Goal: Task Accomplishment & Management: Use online tool/utility

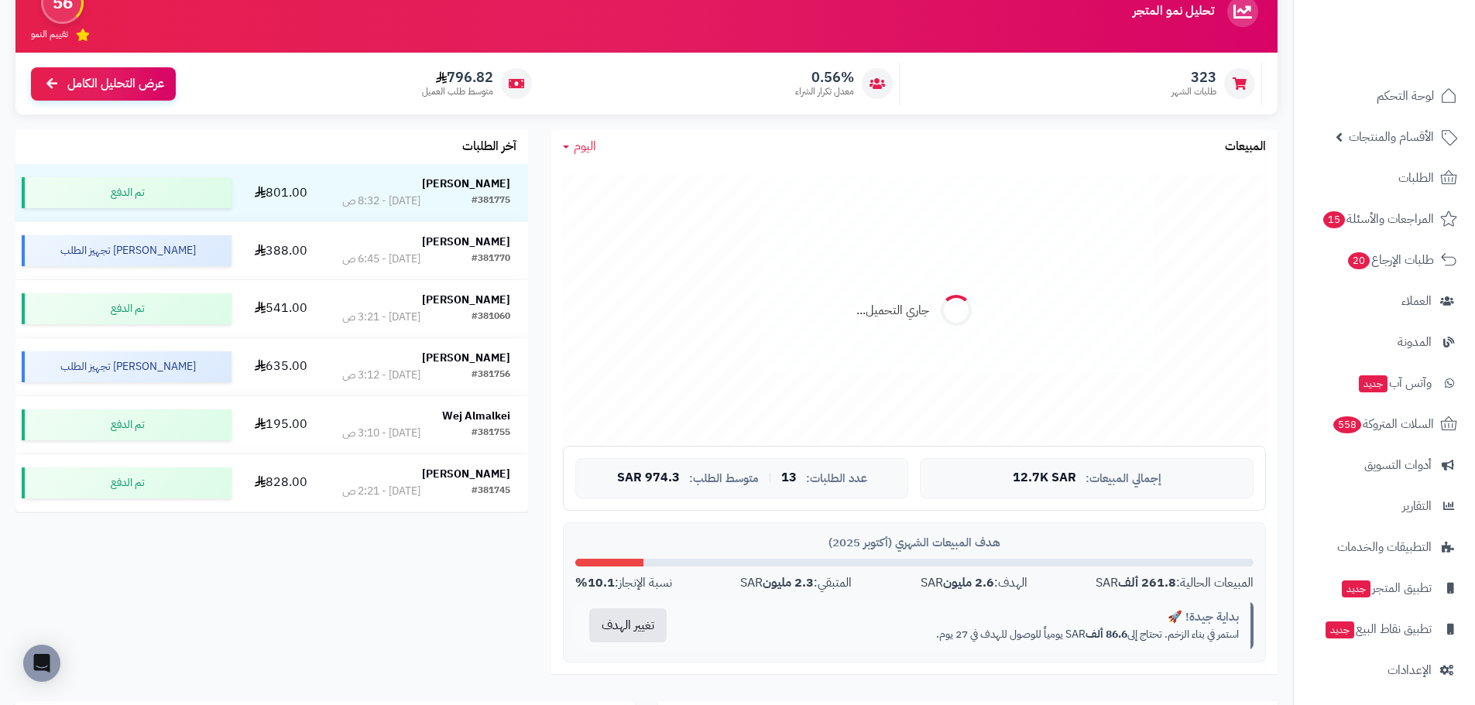
scroll to position [3, 0]
click at [579, 155] on span "اليوم" at bounding box center [585, 146] width 22 height 19
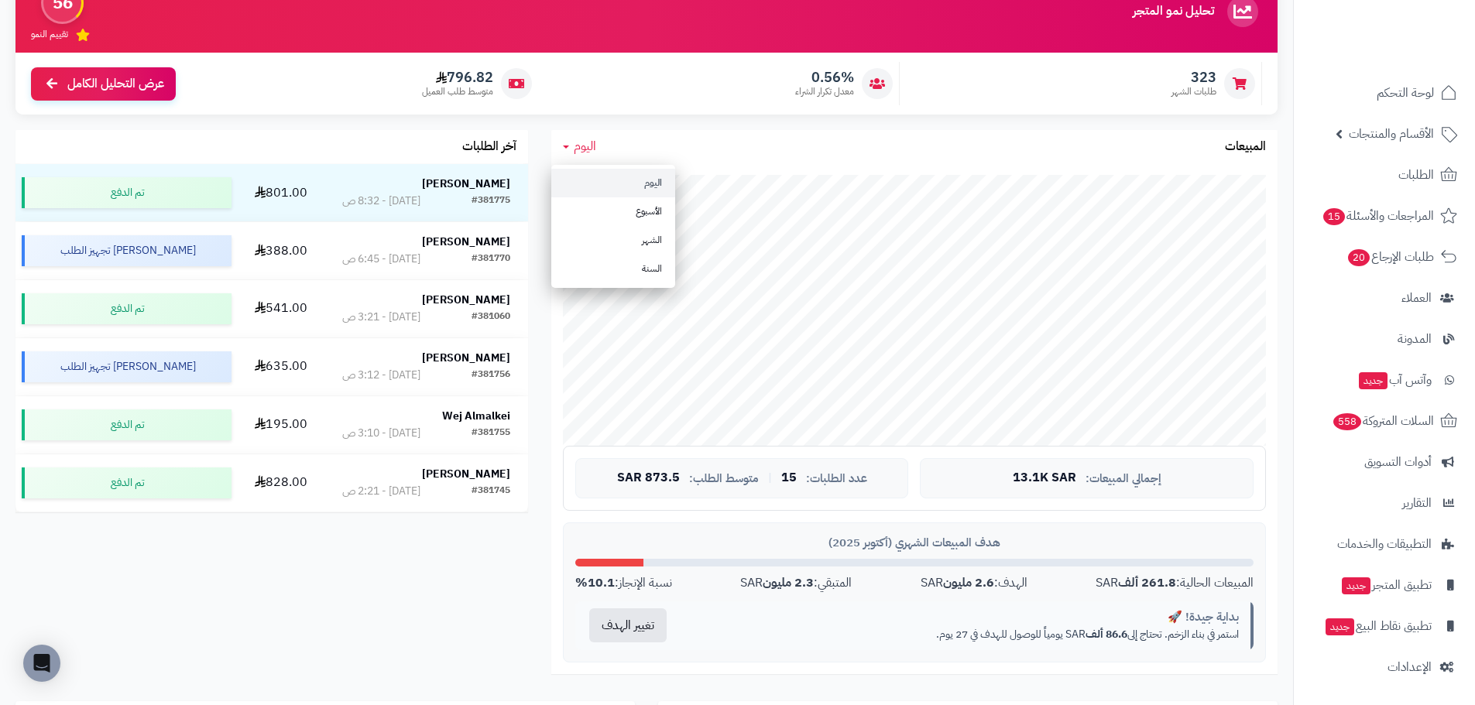
click at [605, 188] on link "اليوم" at bounding box center [613, 183] width 124 height 29
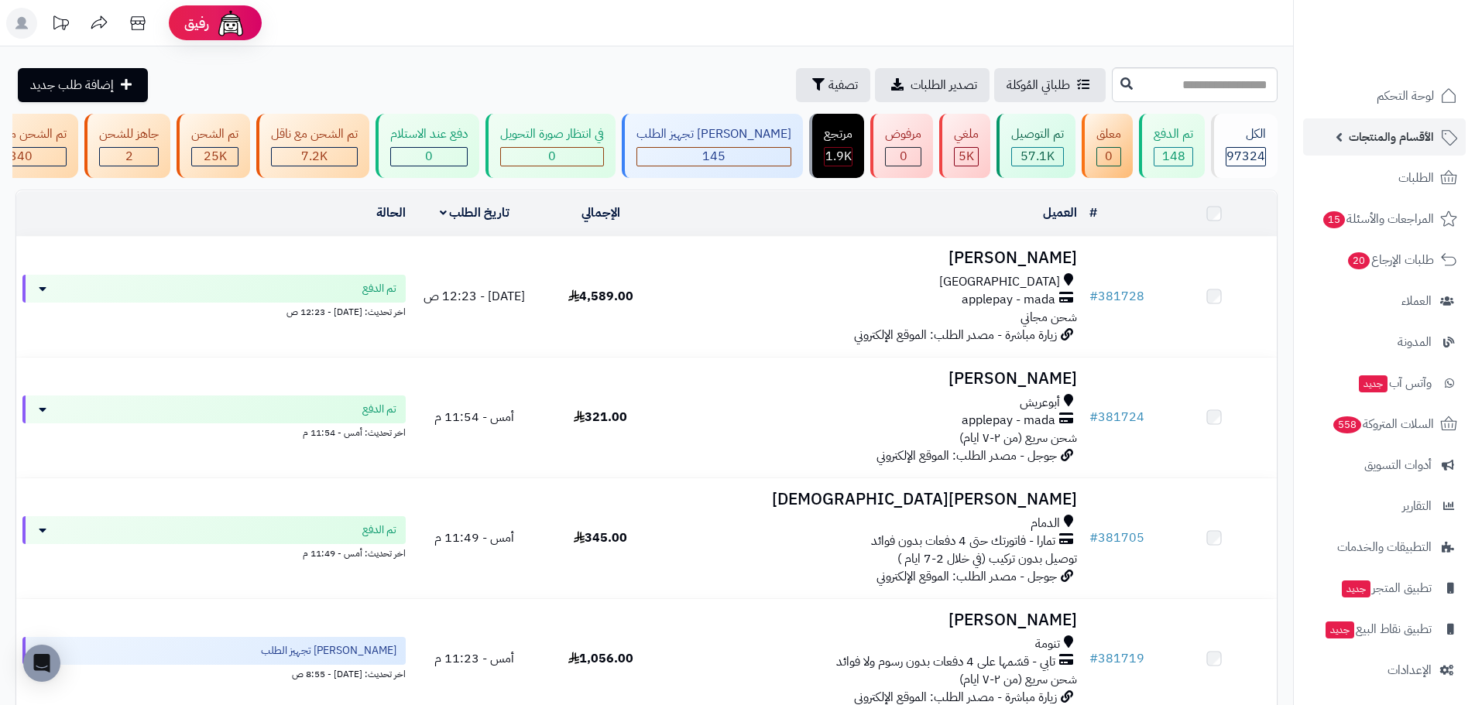
scroll to position [77, 0]
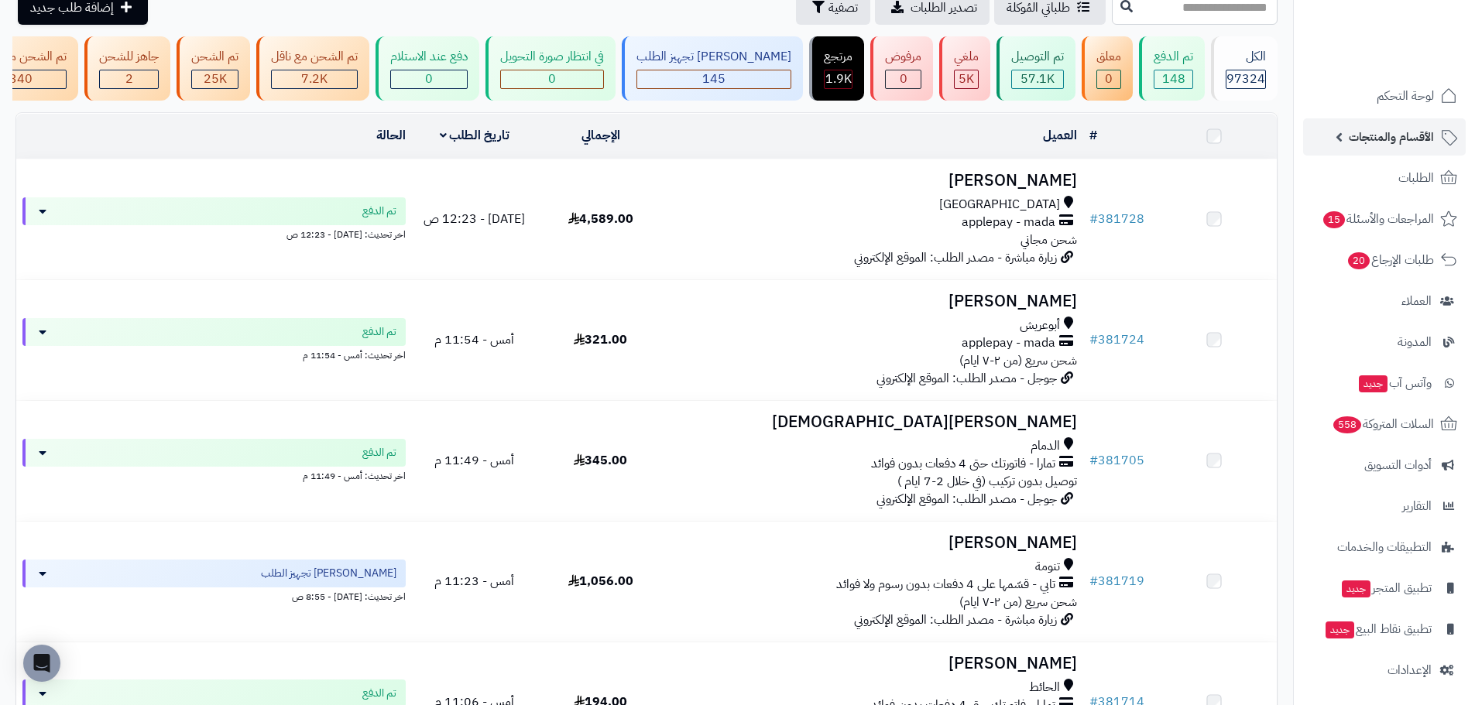
click at [1399, 140] on span "الأقسام والمنتجات" at bounding box center [1390, 137] width 85 height 22
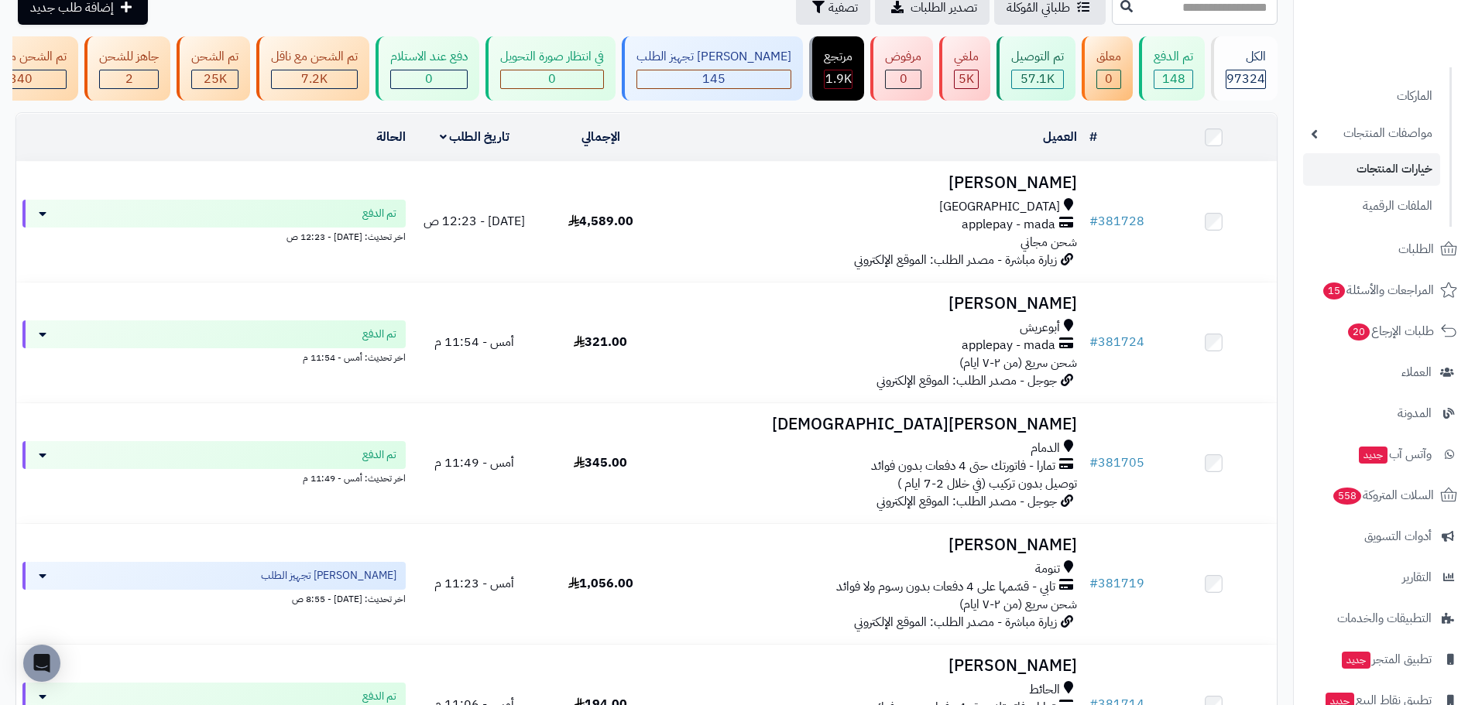
scroll to position [228, 0]
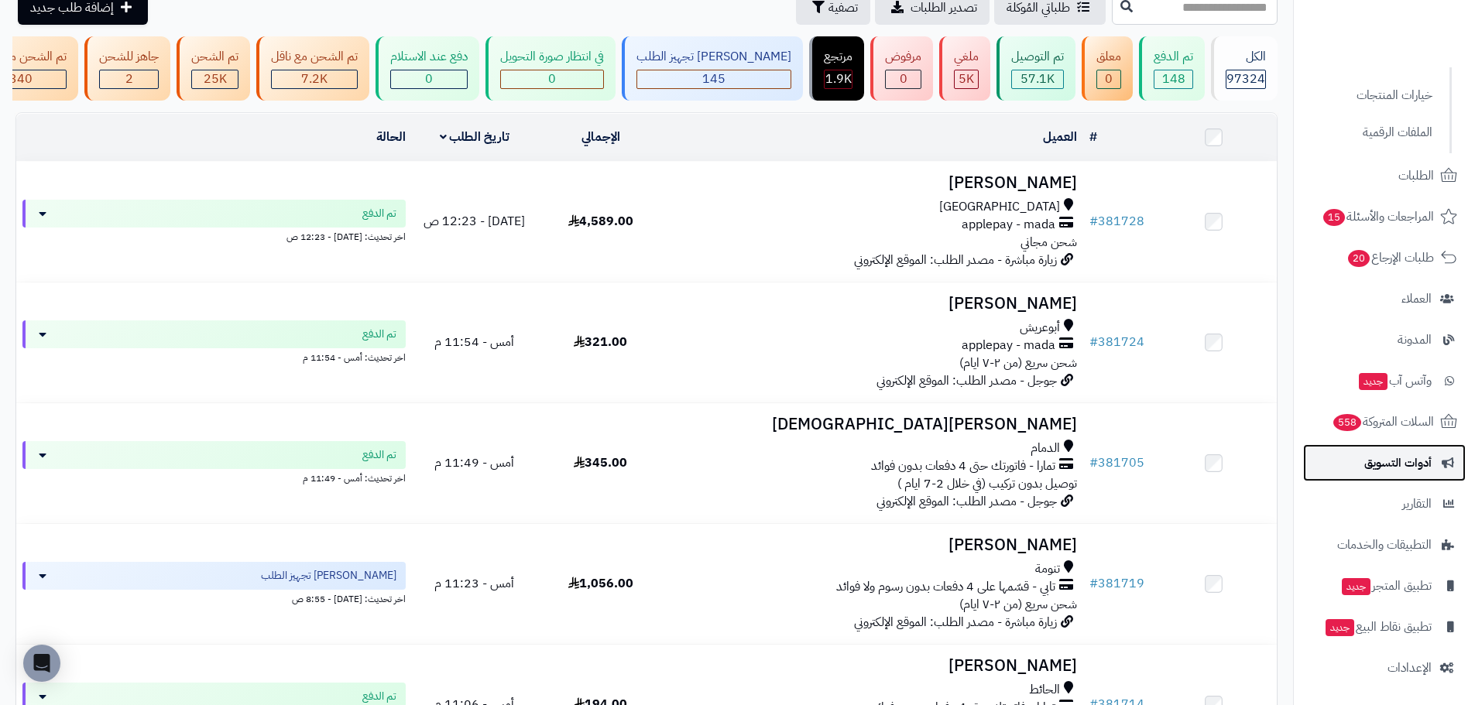
click at [1402, 476] on link "أدوات التسويق" at bounding box center [1384, 462] width 163 height 37
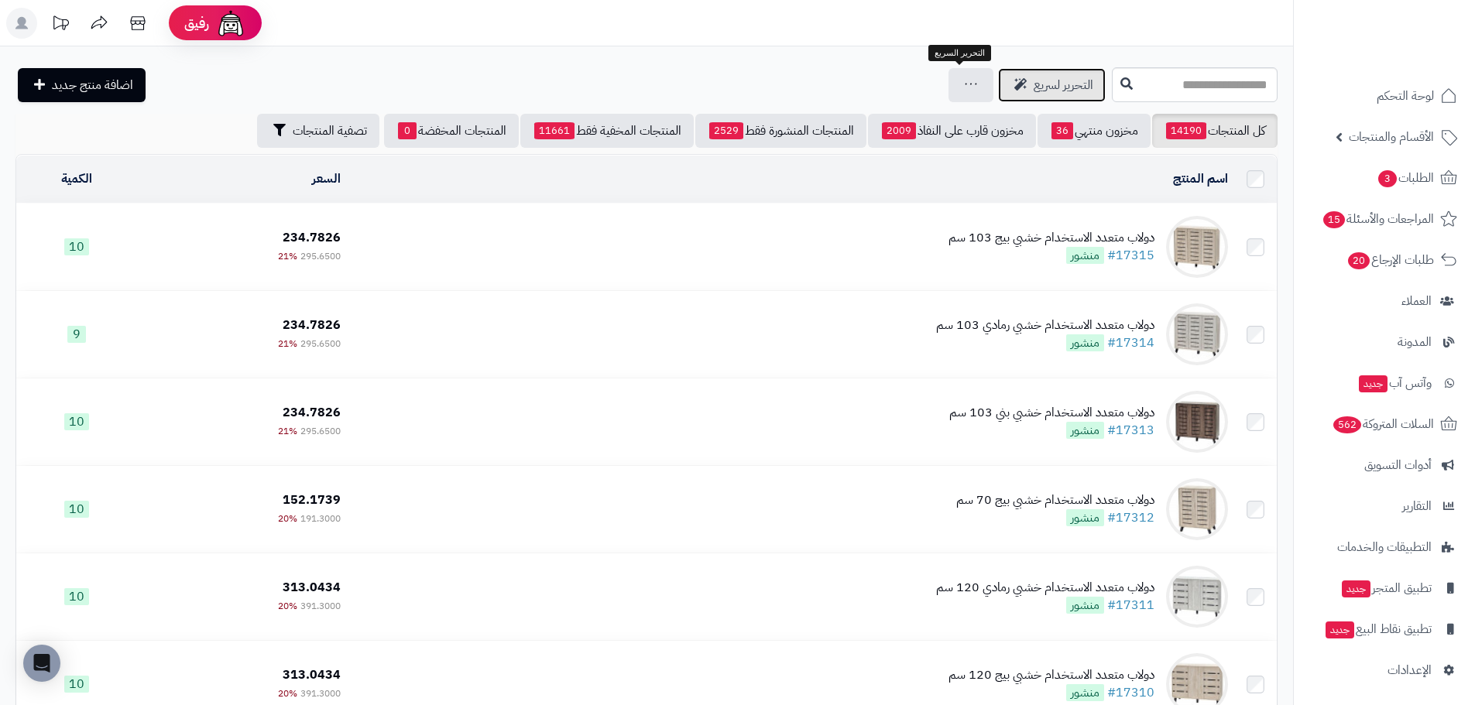
click at [1033, 87] on span "التحرير لسريع" at bounding box center [1063, 85] width 60 height 19
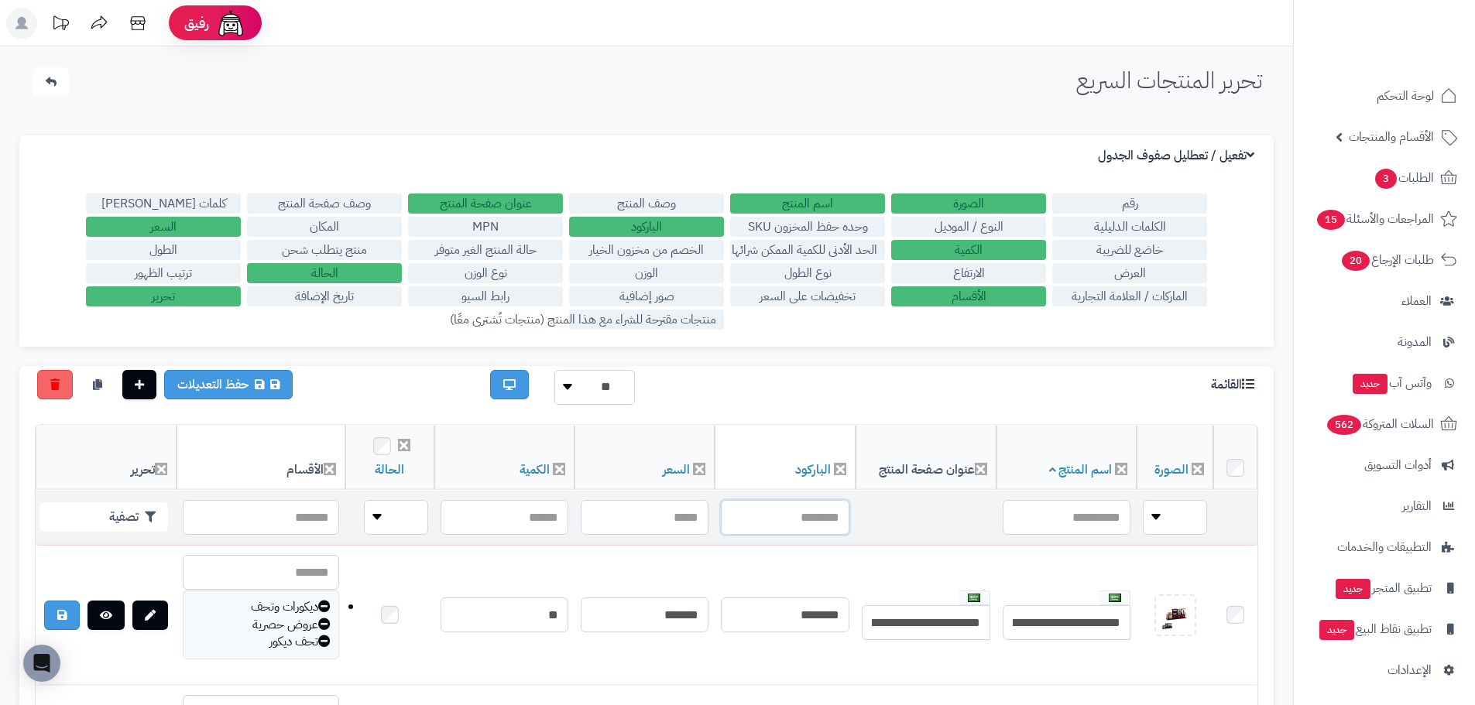
click at [814, 505] on input "text" at bounding box center [785, 517] width 128 height 35
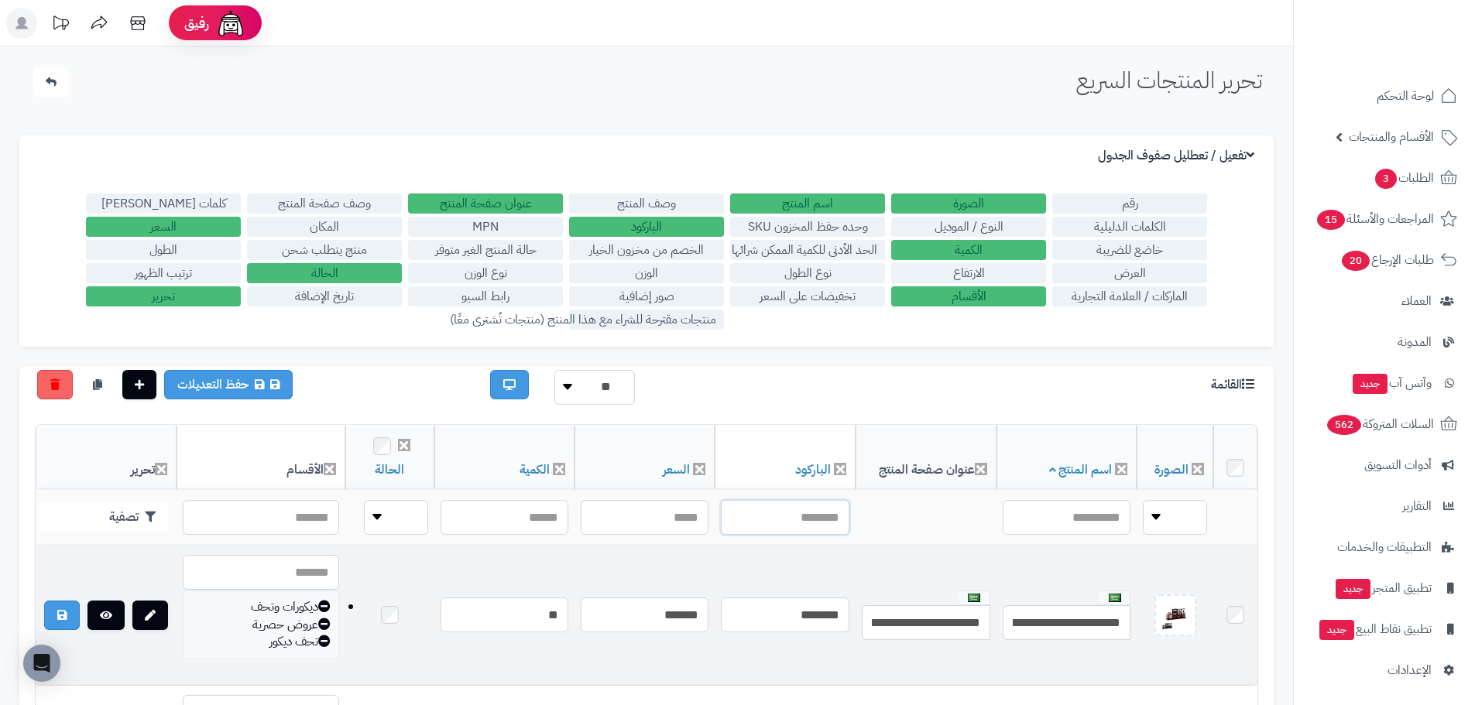
paste input "**********"
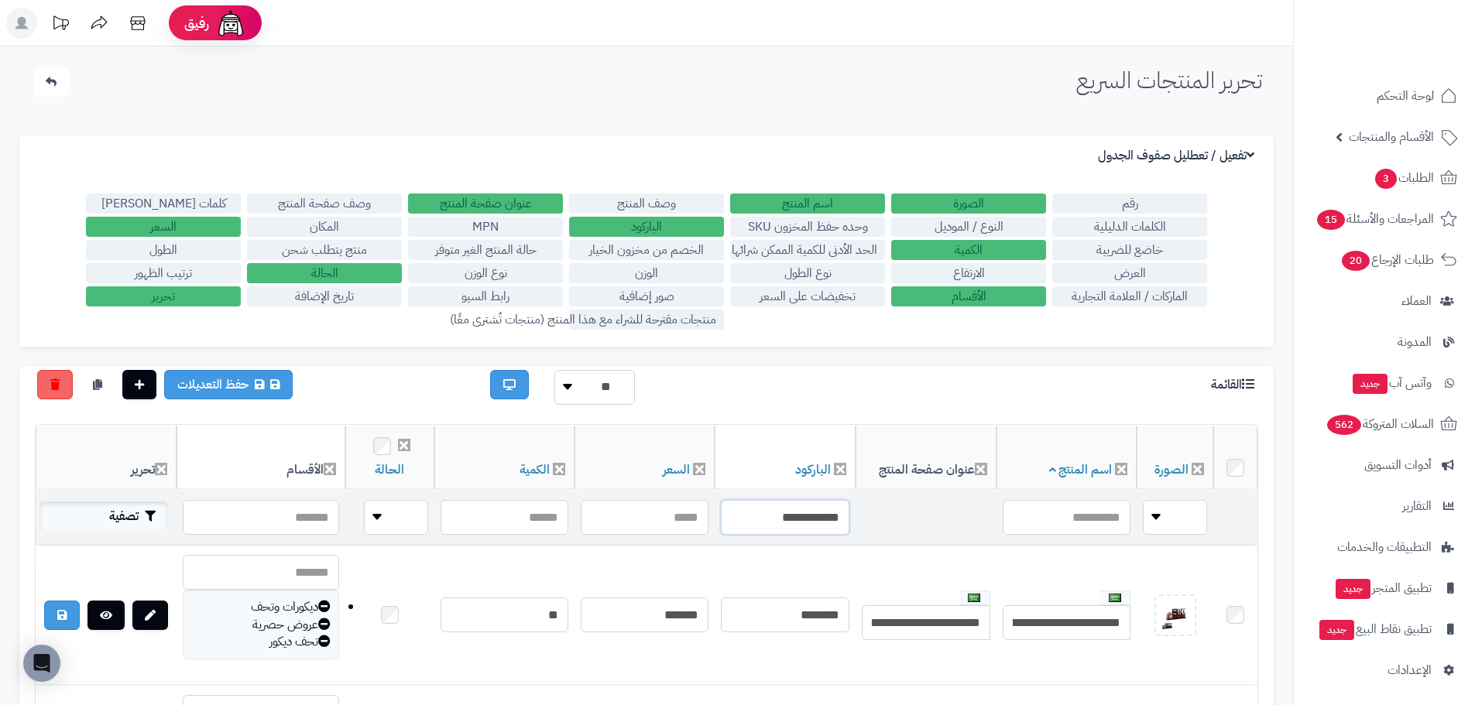
type input "**********"
click at [111, 516] on button "تصفية" at bounding box center [103, 516] width 128 height 29
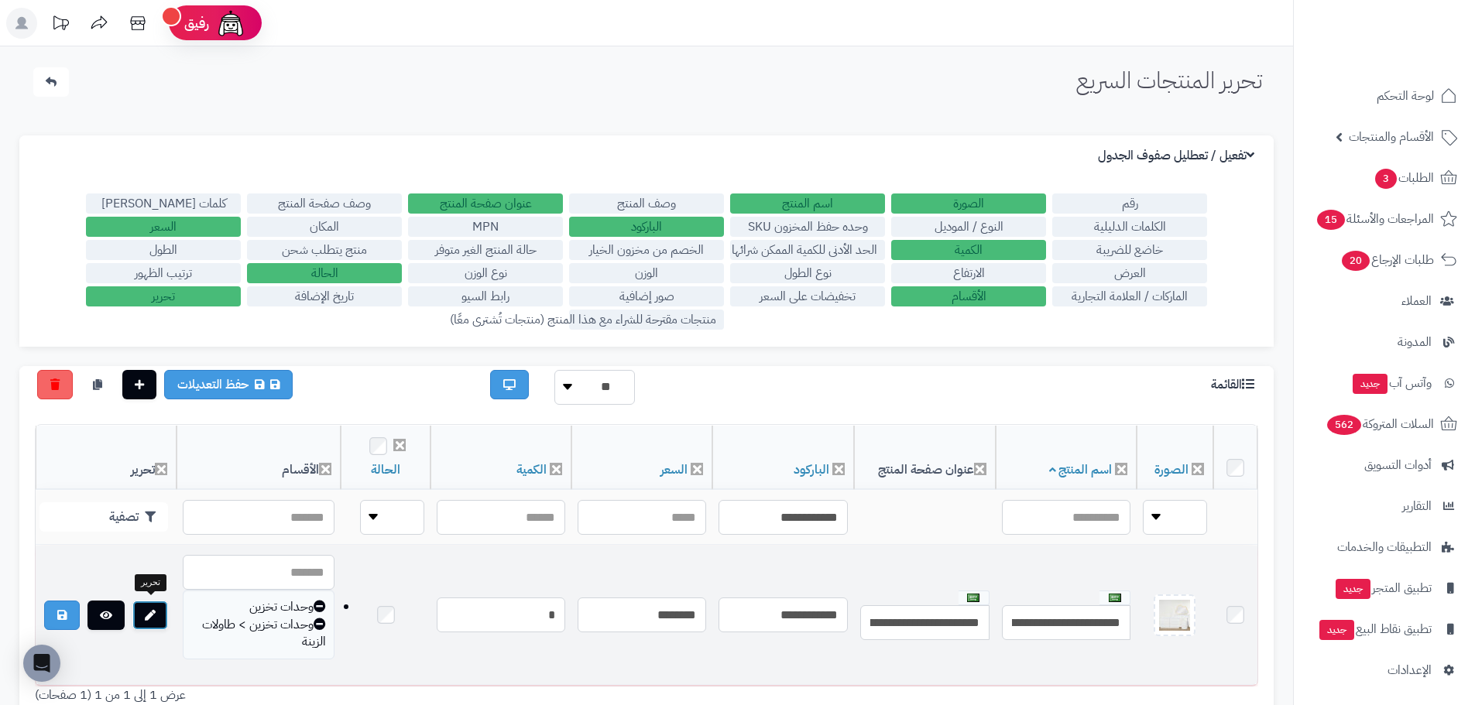
click at [156, 613] on link at bounding box center [150, 615] width 36 height 29
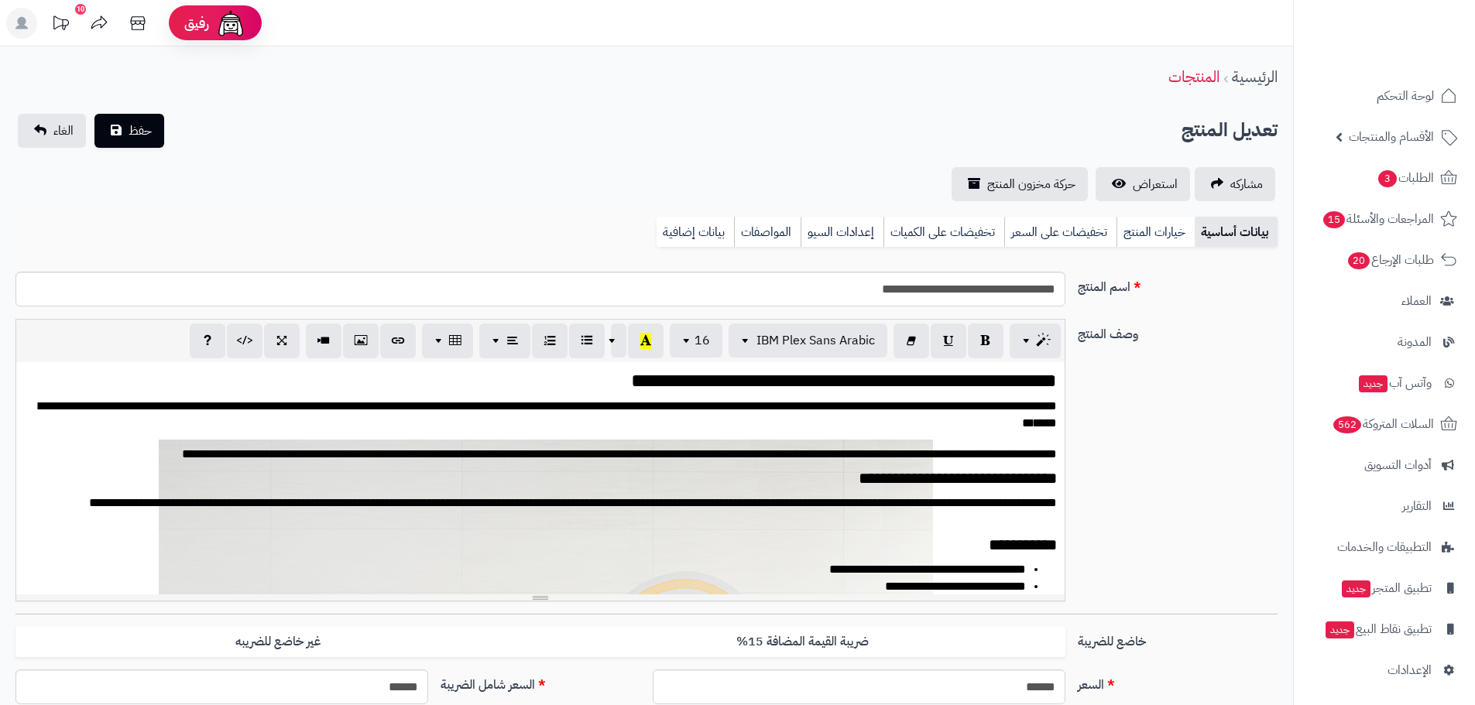
scroll to position [3533, 0]
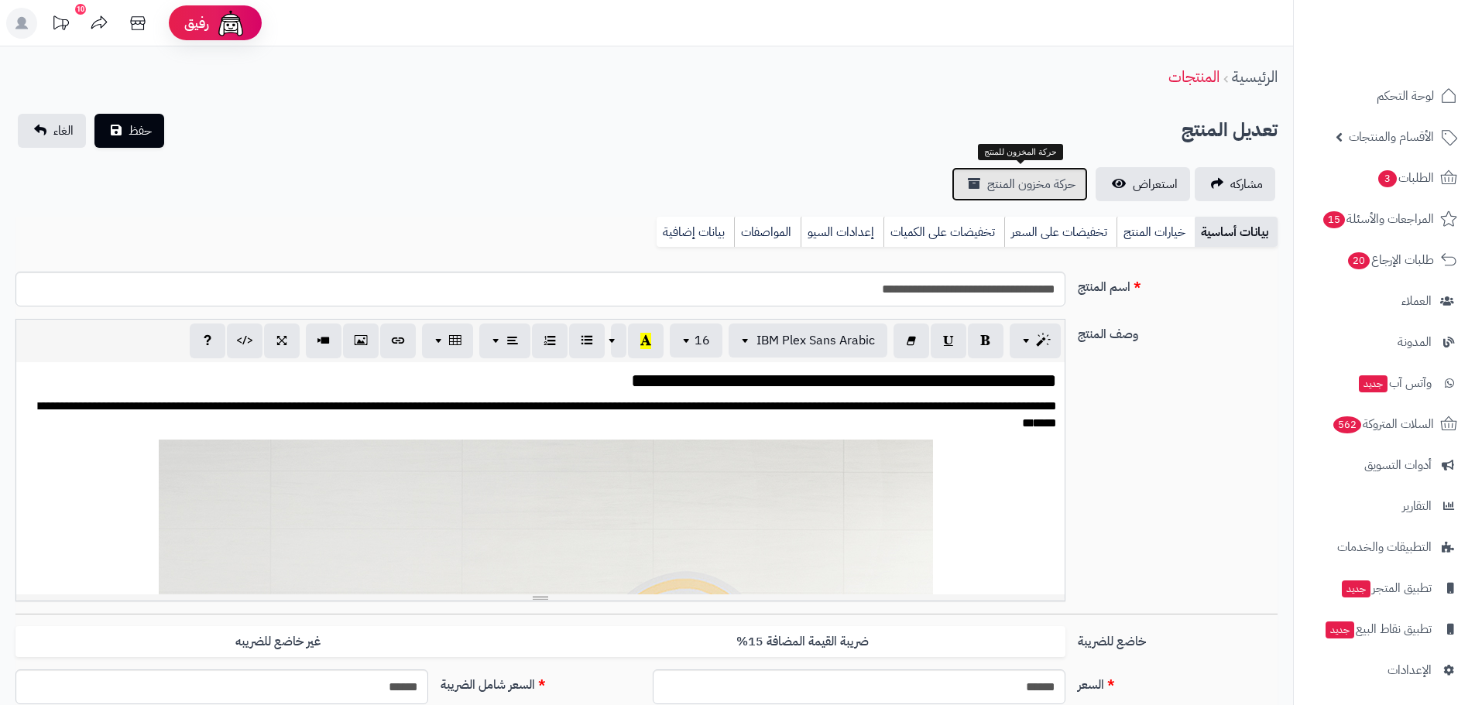
click at [1047, 194] on link "حركة مخزون المنتج" at bounding box center [1019, 184] width 136 height 34
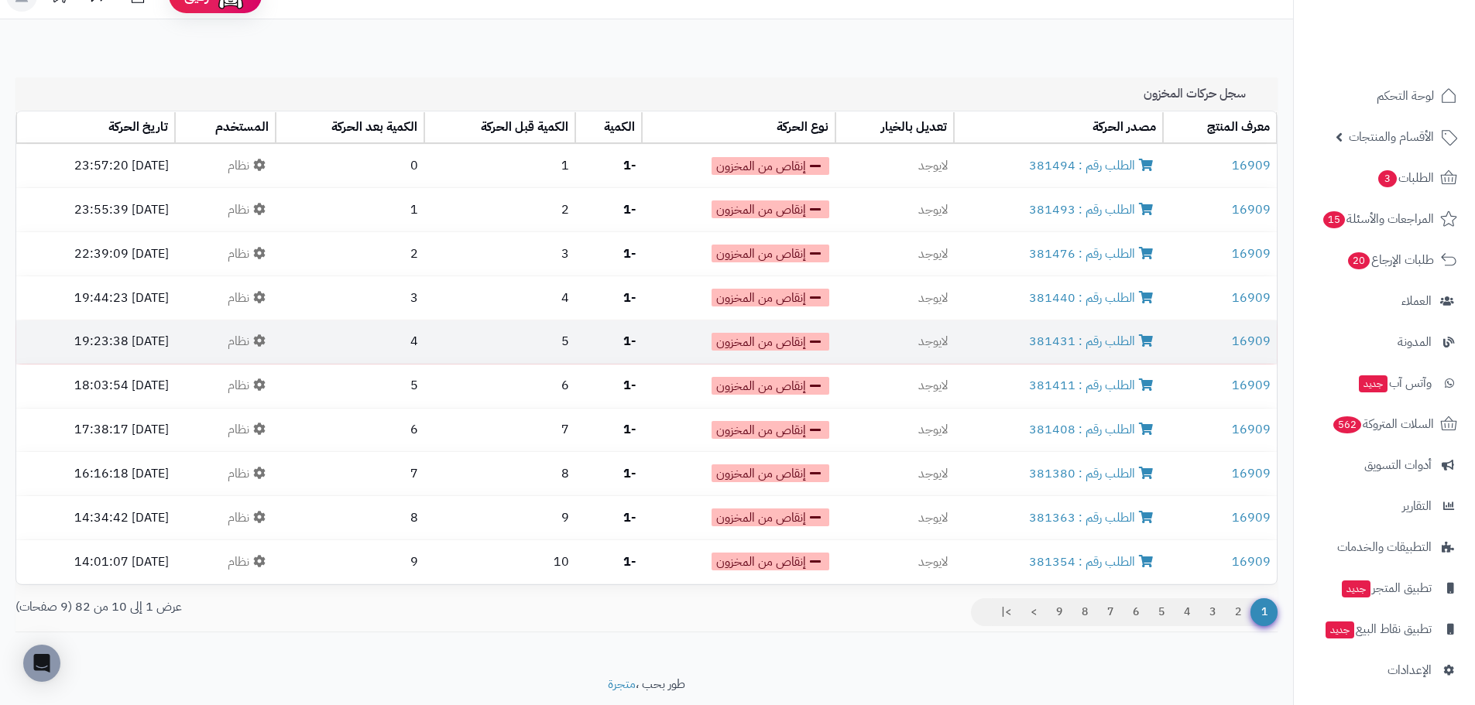
scroll to position [75, 0]
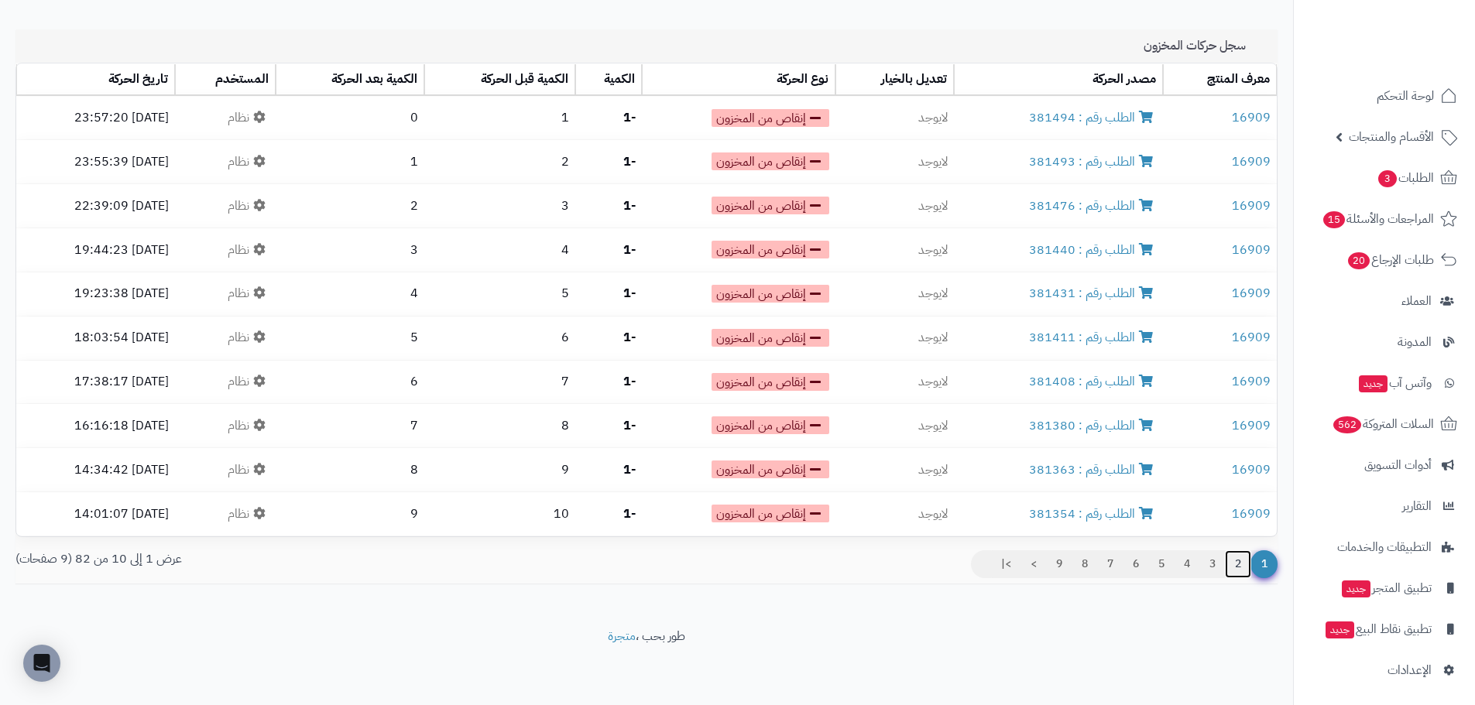
click at [1234, 572] on link "2" at bounding box center [1238, 564] width 26 height 28
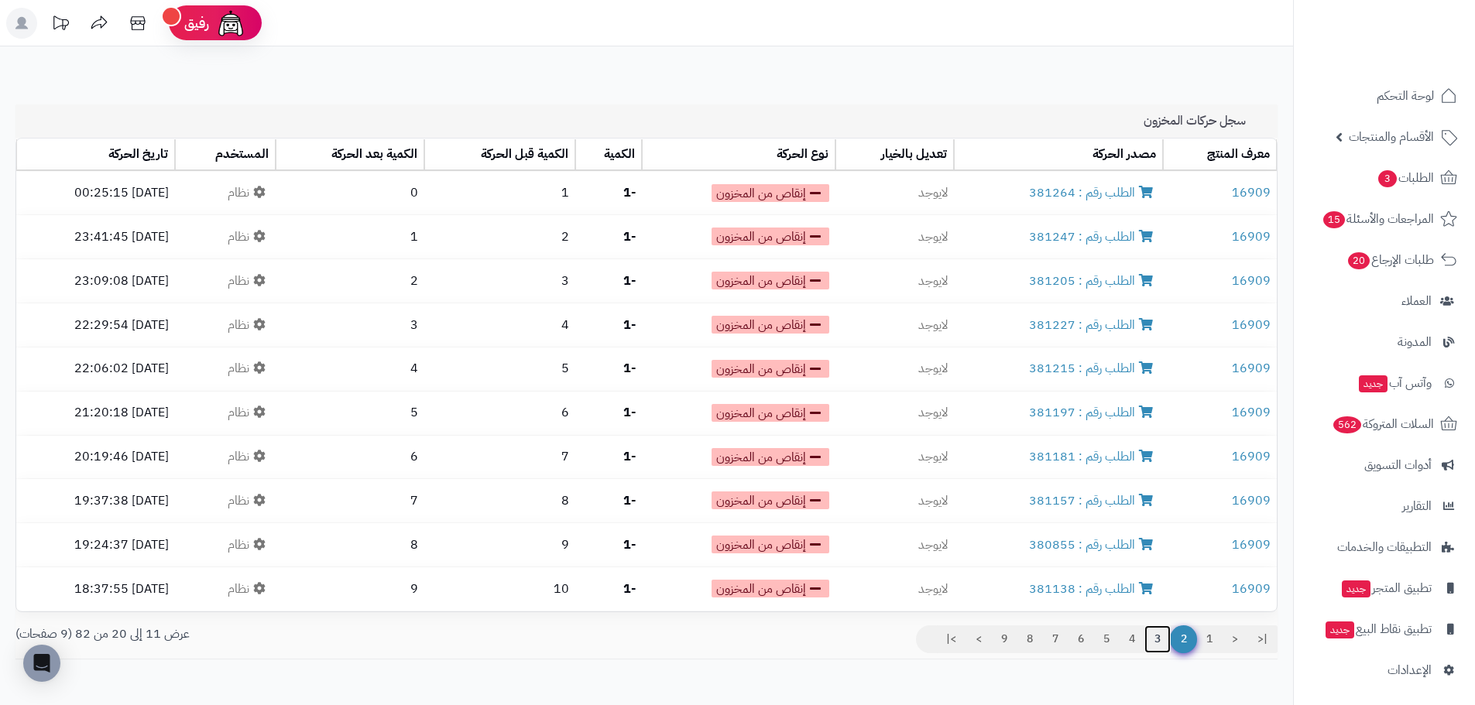
click at [1153, 646] on link "3" at bounding box center [1157, 639] width 26 height 28
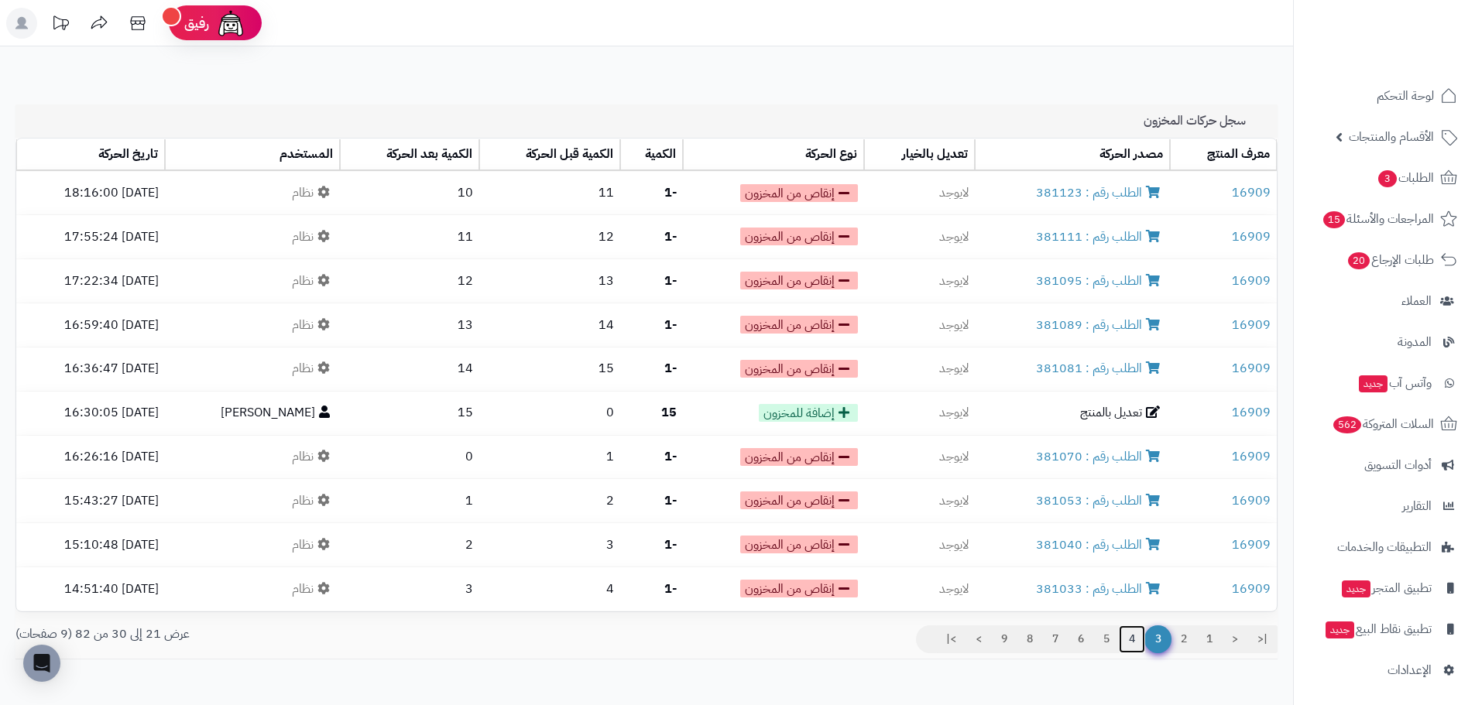
click at [1129, 639] on link "4" at bounding box center [1131, 639] width 26 height 28
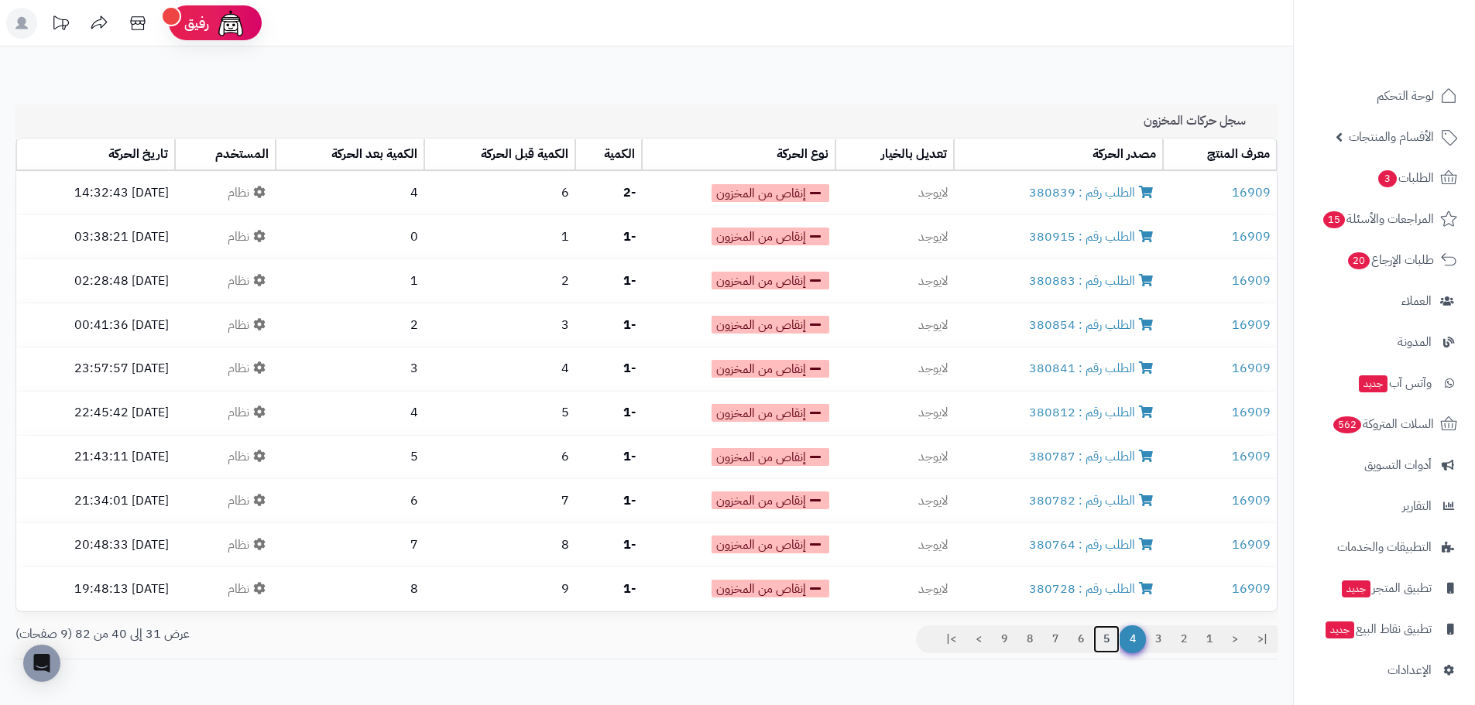
click at [1102, 639] on link "5" at bounding box center [1106, 639] width 26 height 28
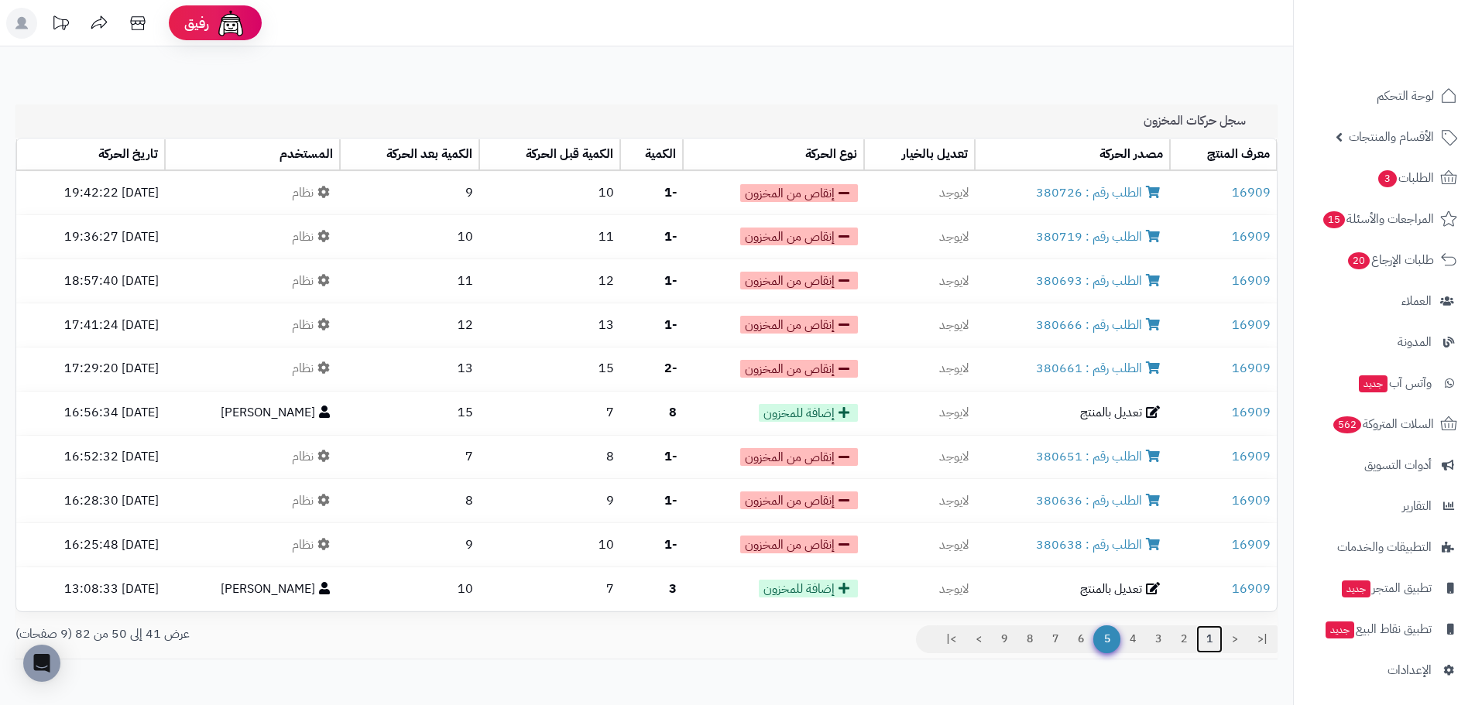
click at [1207, 641] on link "1" at bounding box center [1209, 639] width 26 height 28
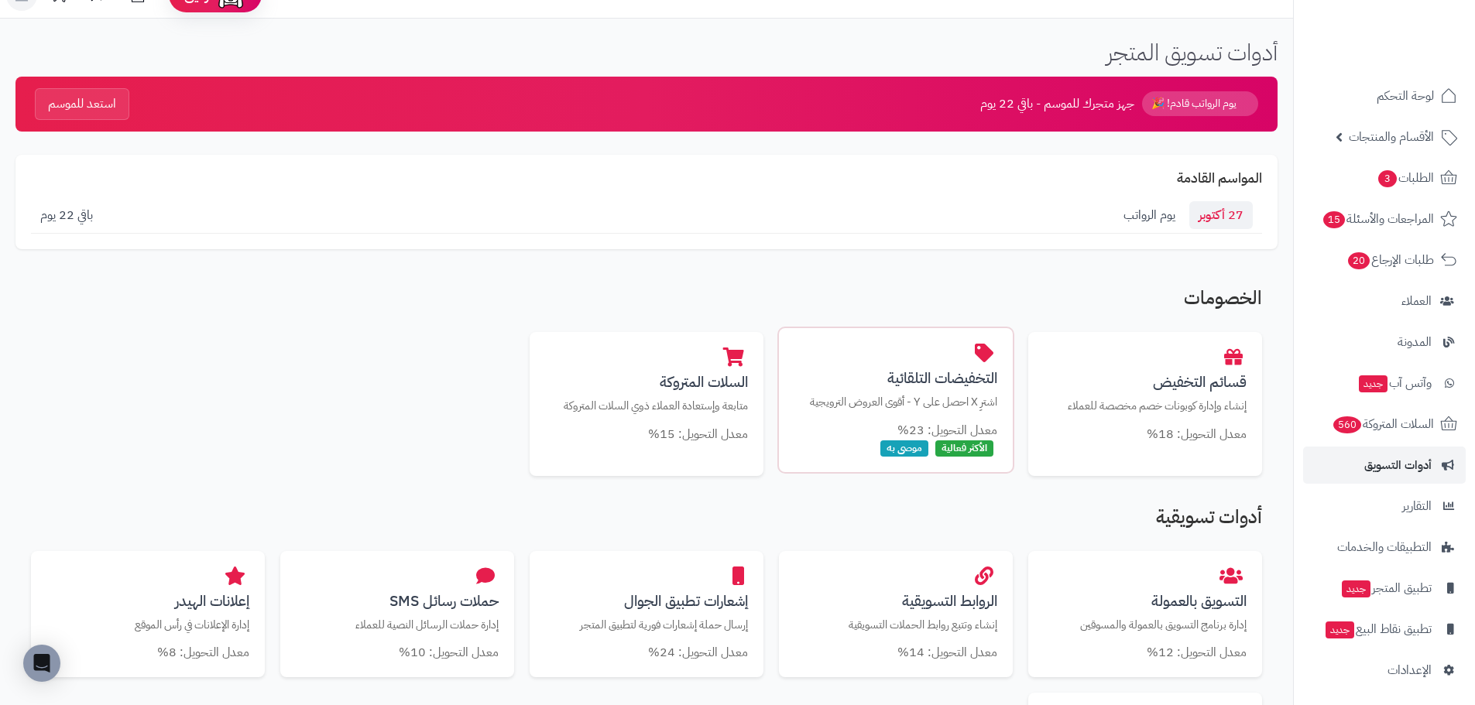
scroll to position [77, 0]
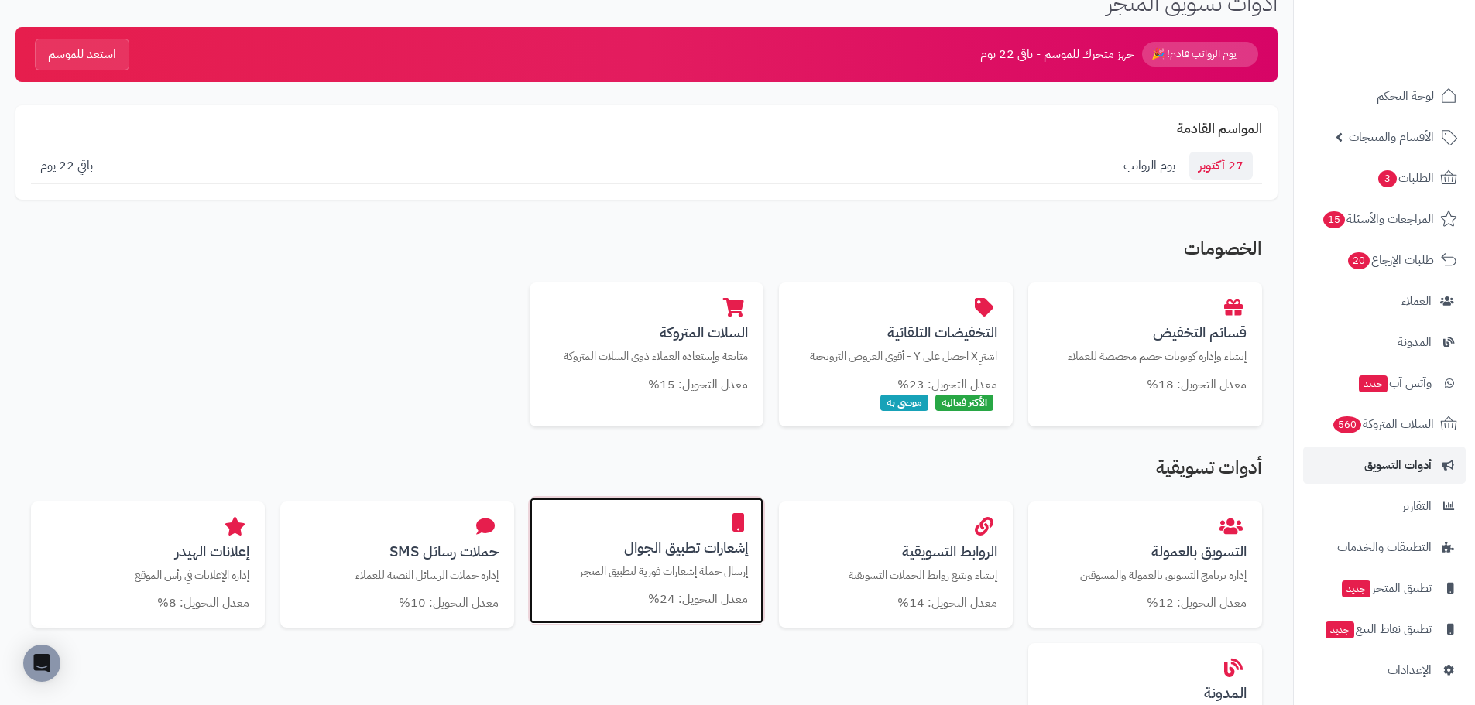
click at [718, 544] on h3 "إشعارات تطبيق الجوال" at bounding box center [646, 547] width 203 height 16
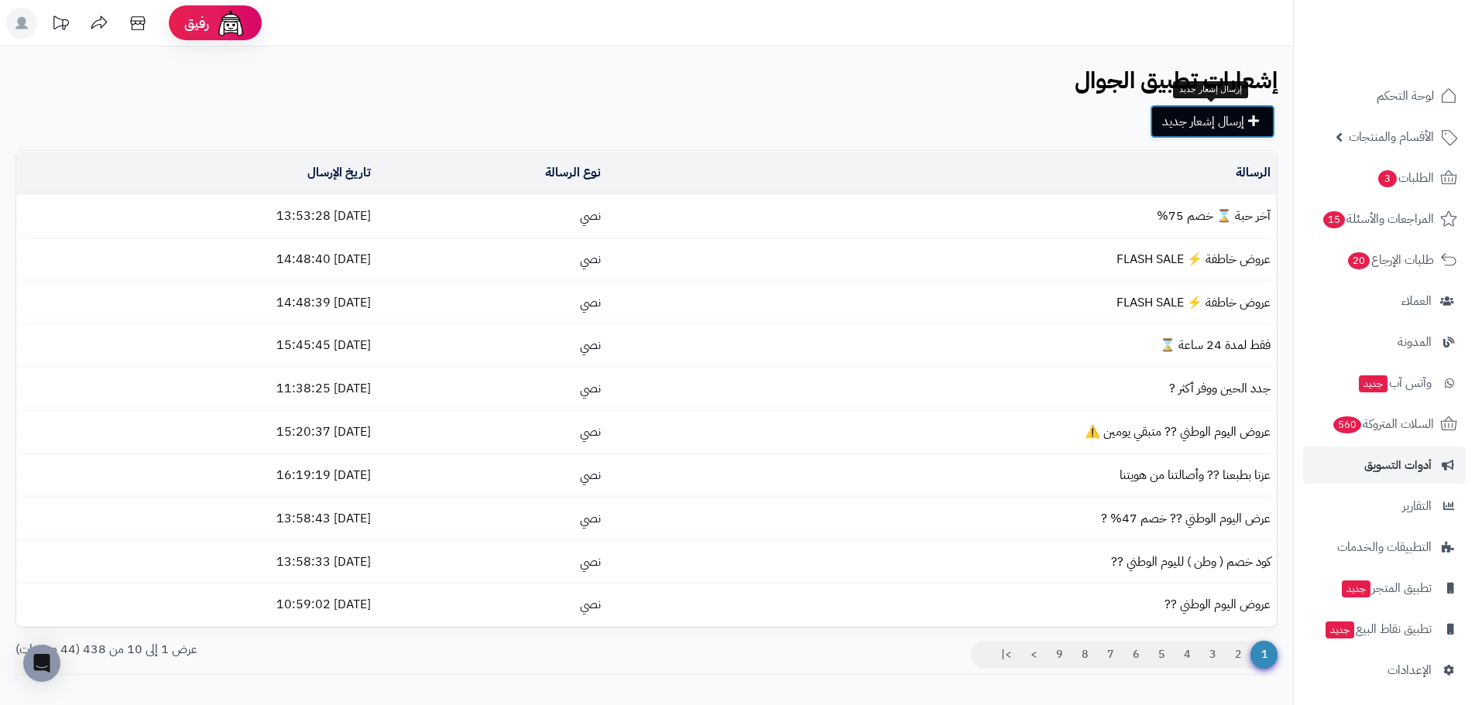
click at [1178, 131] on link "إرسال إشعار جديد" at bounding box center [1211, 121] width 125 height 34
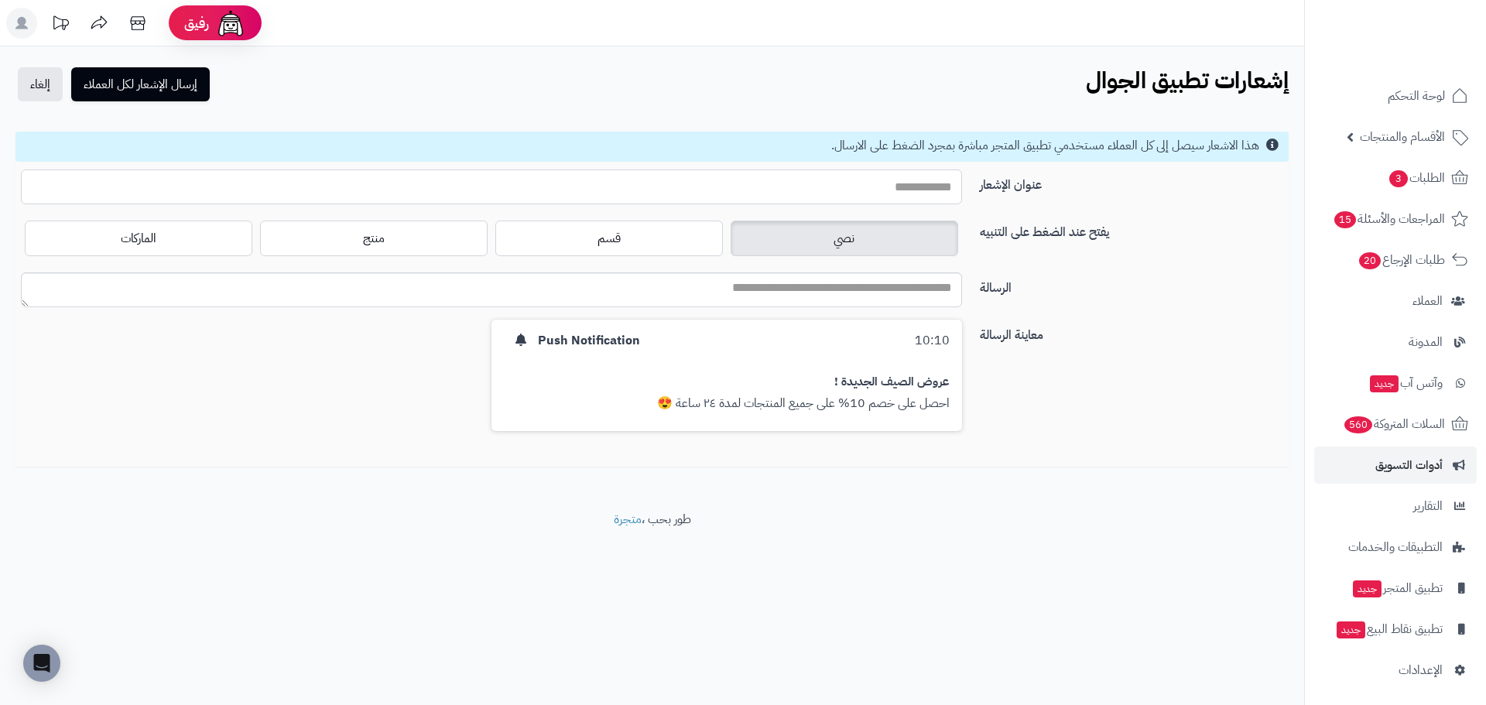
click at [865, 194] on input "عنوان الإشعار" at bounding box center [491, 187] width 941 height 35
type input "*"
click at [833, 180] on input "**********" at bounding box center [491, 187] width 941 height 35
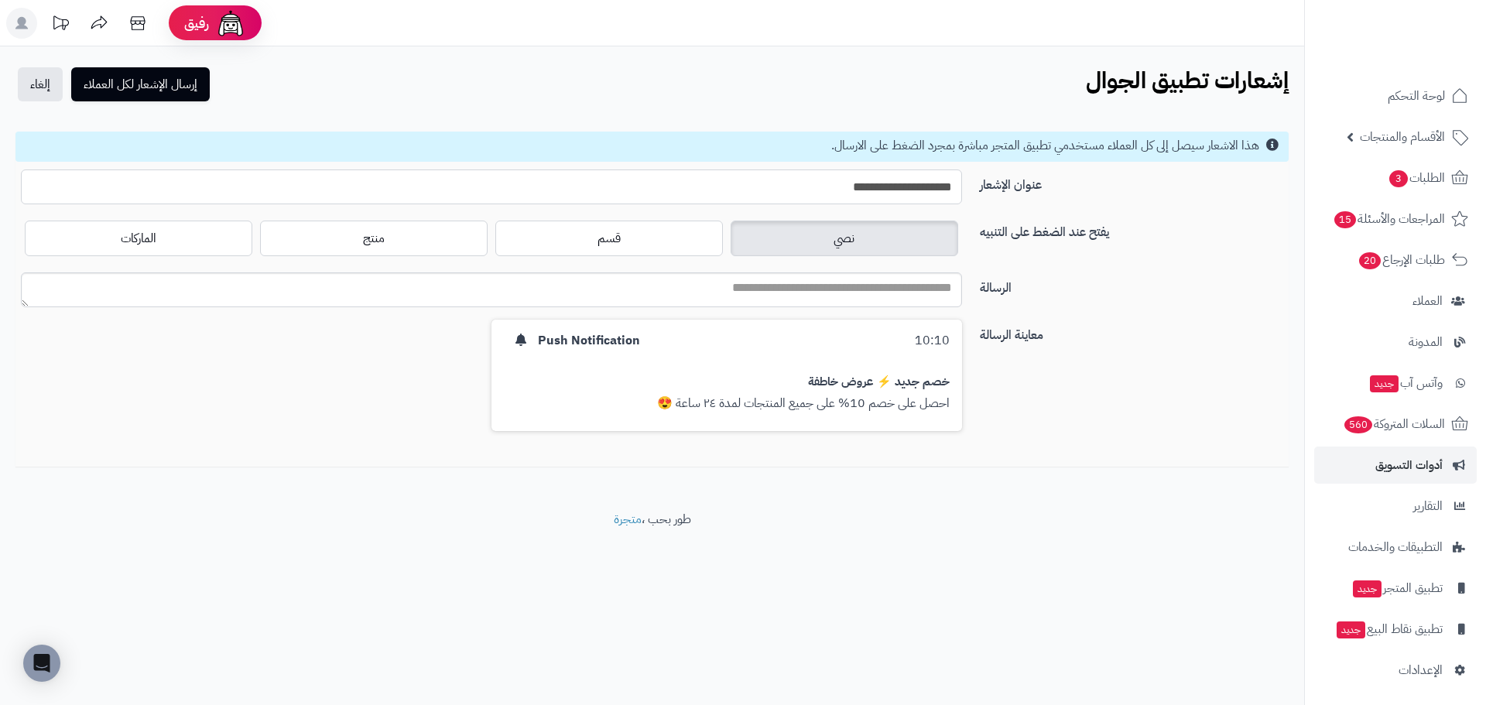
type input "**********"
click at [837, 288] on textarea "الرسالة" at bounding box center [491, 289] width 941 height 35
drag, startPoint x: 939, startPoint y: 409, endPoint x: 716, endPoint y: 420, distance: 223.1
click at [716, 420] on div "10:10 Push Notification خصم جديد ⚡ عروض خاطفة طقم طاولات 3 قطع فقط بـ 149 ريال" at bounding box center [727, 375] width 471 height 111
click at [727, 293] on textarea "**********" at bounding box center [491, 289] width 941 height 35
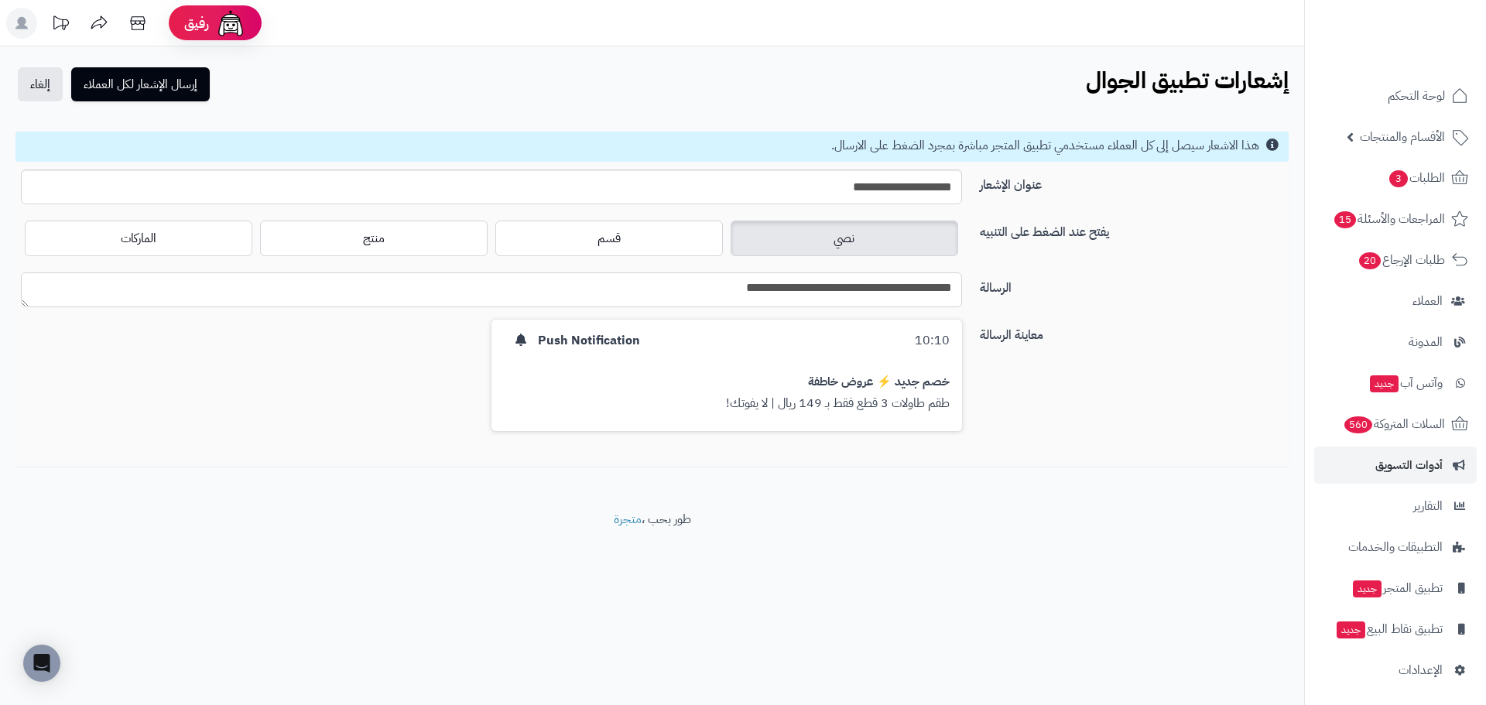
type textarea "**********"
